Goal: Transaction & Acquisition: Purchase product/service

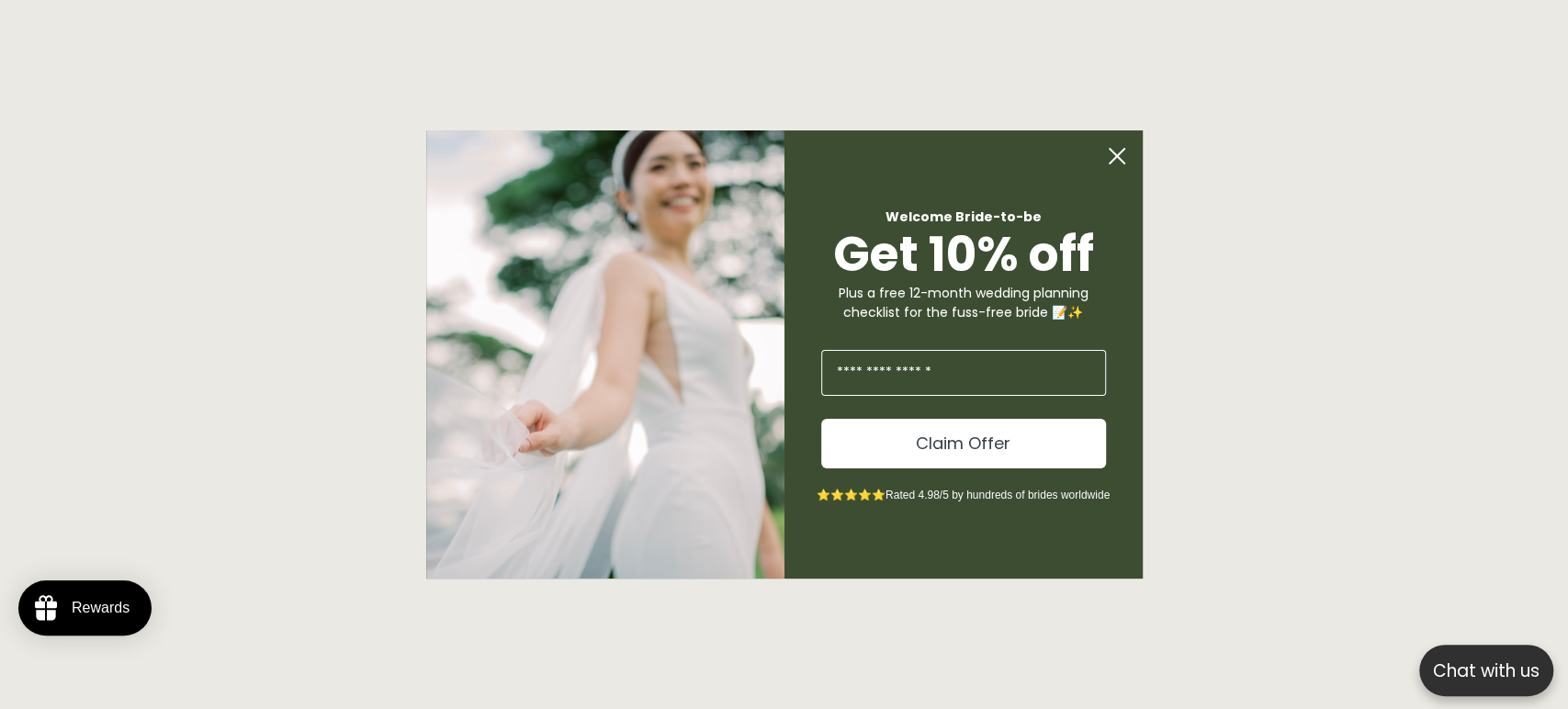
scroll to position [9389, 0]
click at [1116, 145] on circle "Close dialog" at bounding box center [1116, 155] width 35 height 35
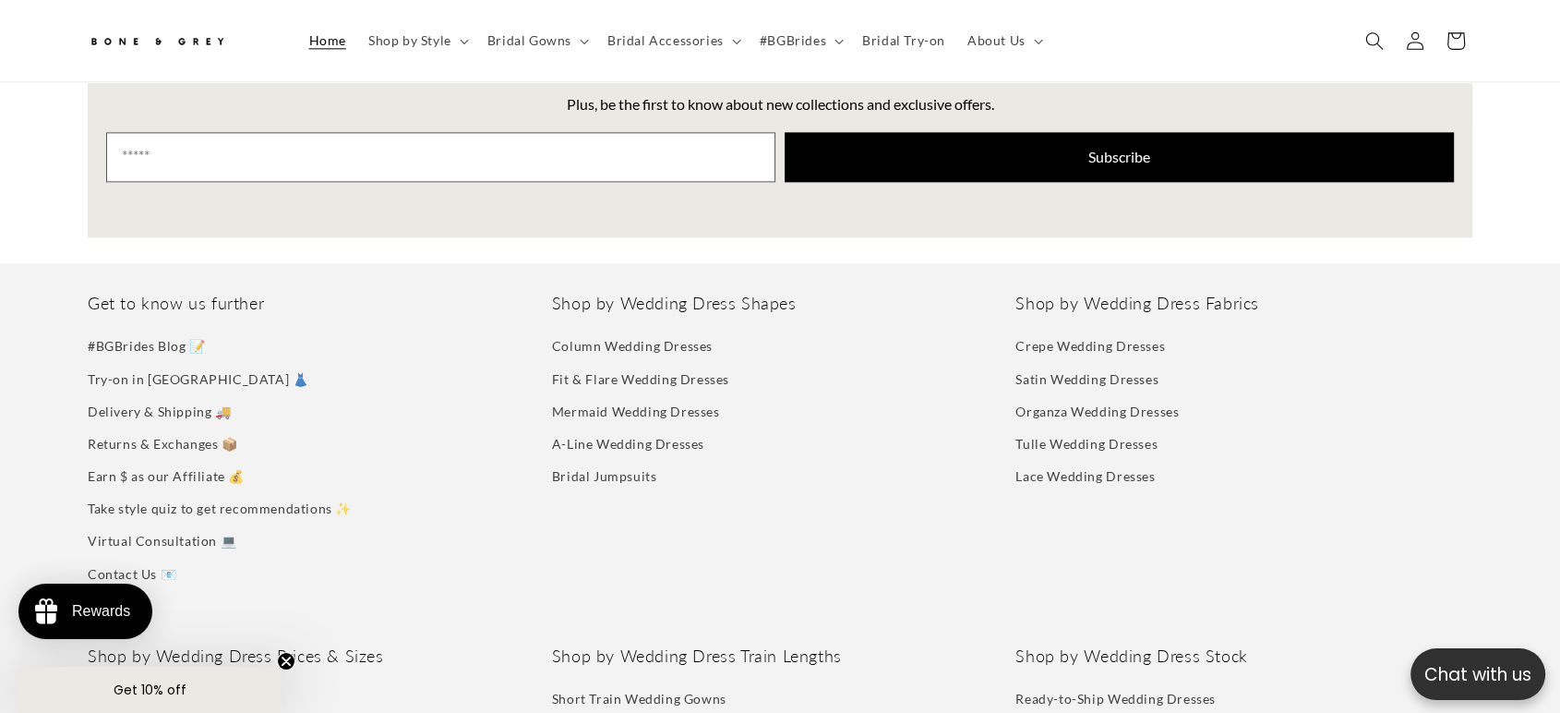
scroll to position [0, 0]
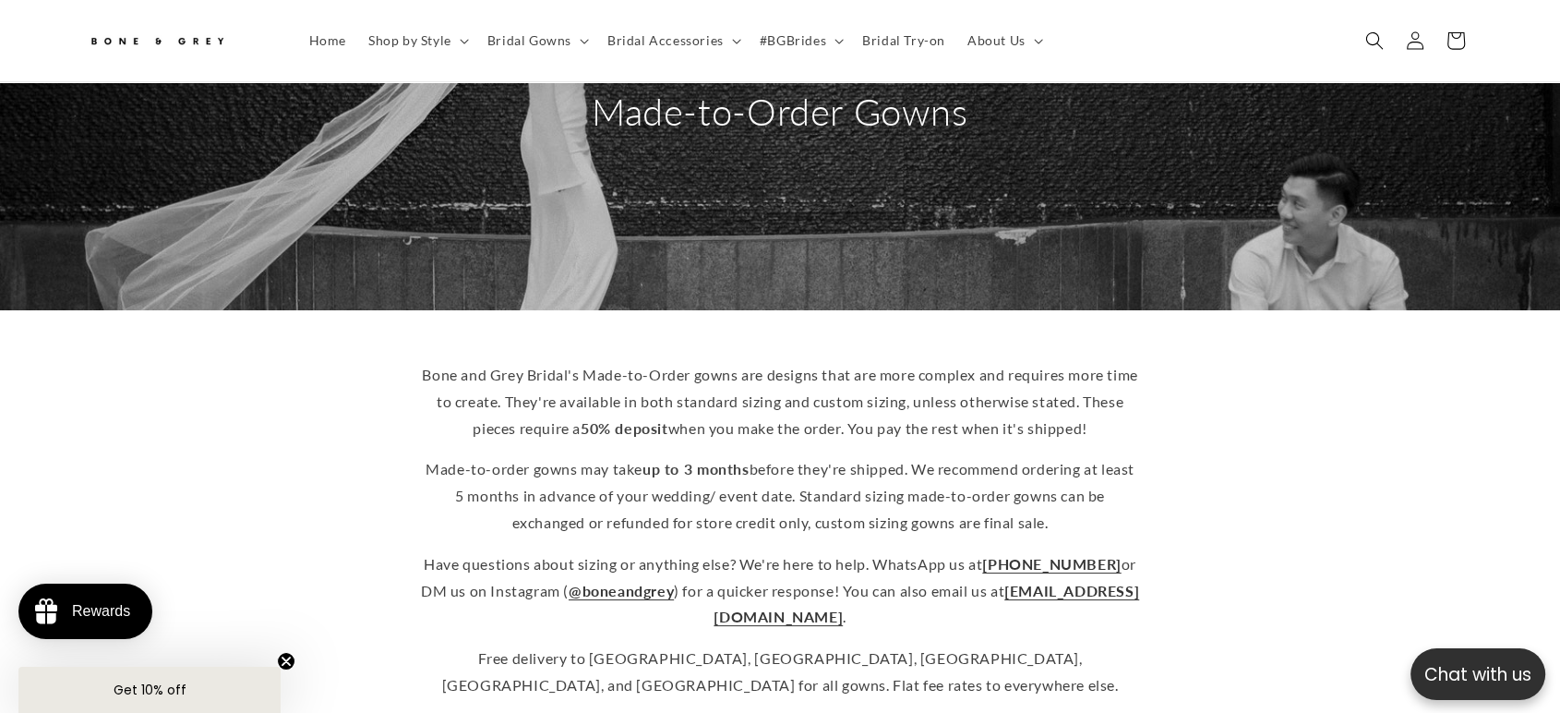
scroll to position [0, 508]
